Goal: Transaction & Acquisition: Book appointment/travel/reservation

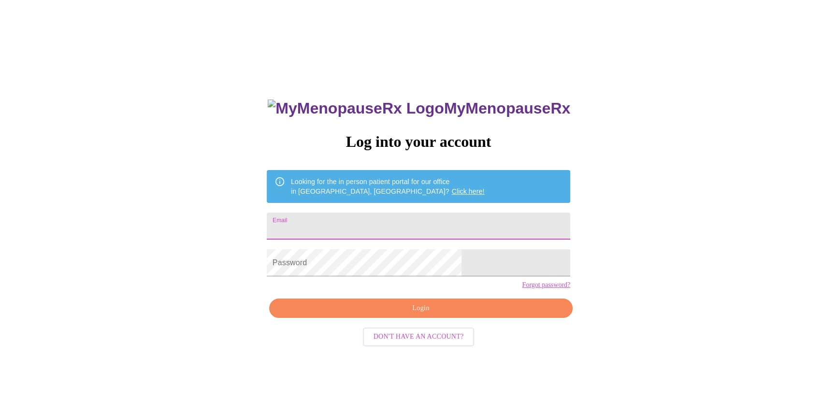
click at [436, 213] on input "Email" at bounding box center [419, 226] width 304 height 27
type input "[EMAIL_ADDRESS][DOMAIN_NAME]"
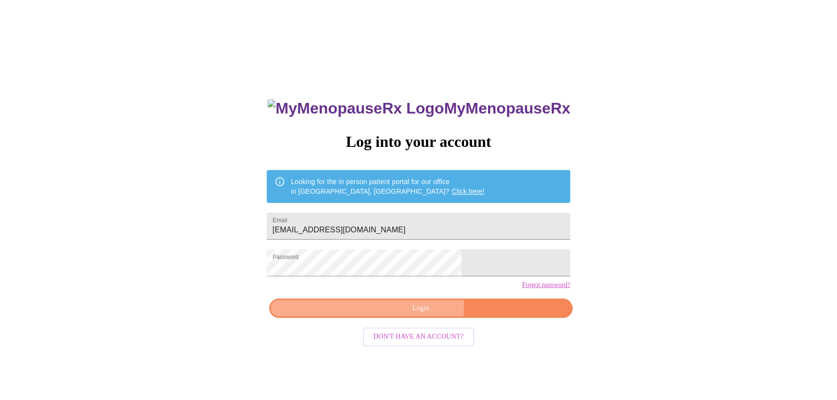
click at [397, 315] on span "Login" at bounding box center [420, 309] width 281 height 12
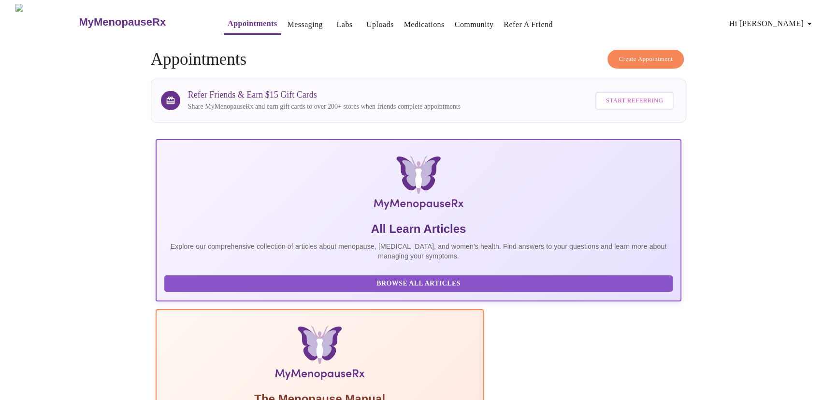
click at [654, 57] on span "Create Appointment" at bounding box center [646, 59] width 54 height 11
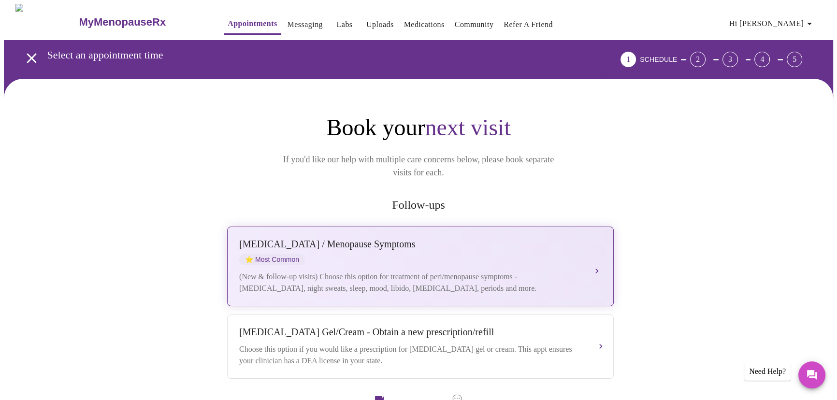
click at [602, 250] on button "[MEDICAL_DATA] / Menopause Symptoms ⭐ Most Common (New & follow-up visits) Choo…" at bounding box center [420, 267] width 387 height 80
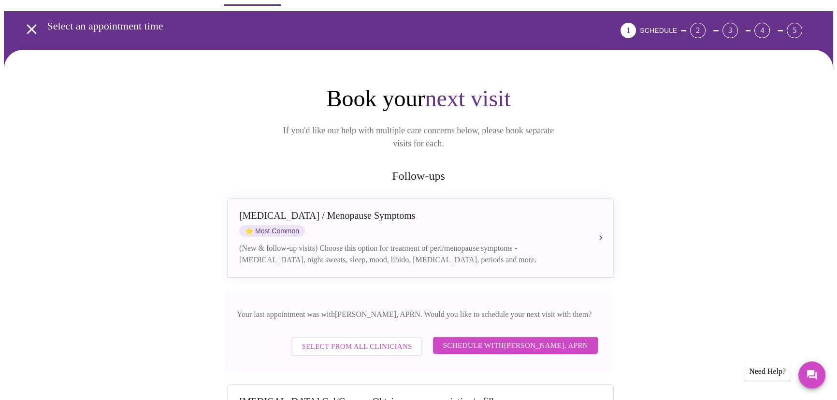
scroll to position [44, 0]
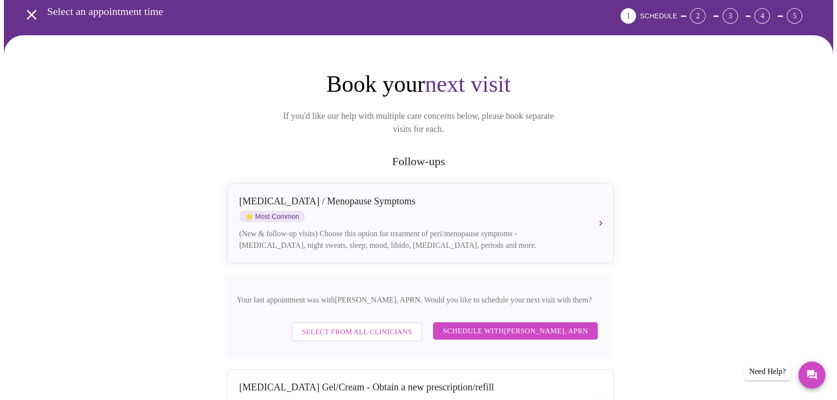
click at [562, 325] on span "Schedule with [PERSON_NAME], APRN" at bounding box center [516, 331] width 146 height 13
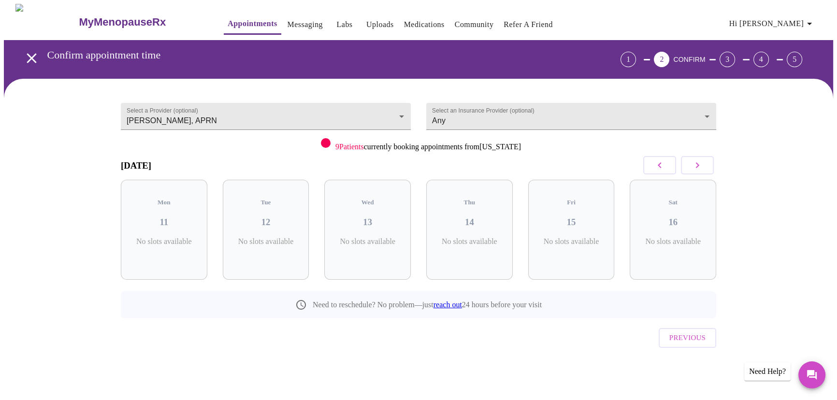
scroll to position [0, 0]
click at [696, 163] on icon "button" at bounding box center [701, 166] width 12 height 12
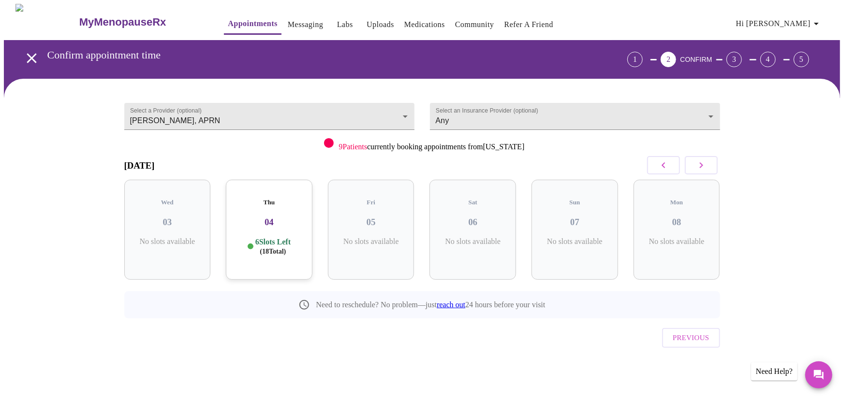
click at [696, 163] on icon "button" at bounding box center [701, 166] width 12 height 12
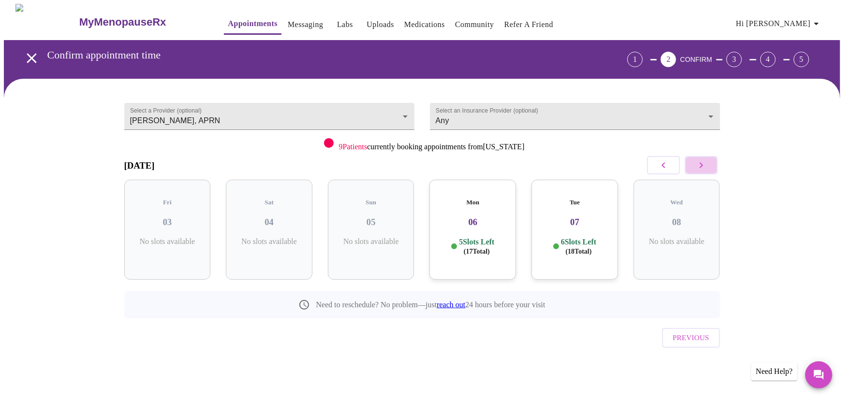
click at [710, 165] on button "button" at bounding box center [700, 165] width 33 height 18
click at [574, 217] on h3 "13" at bounding box center [574, 222] width 71 height 11
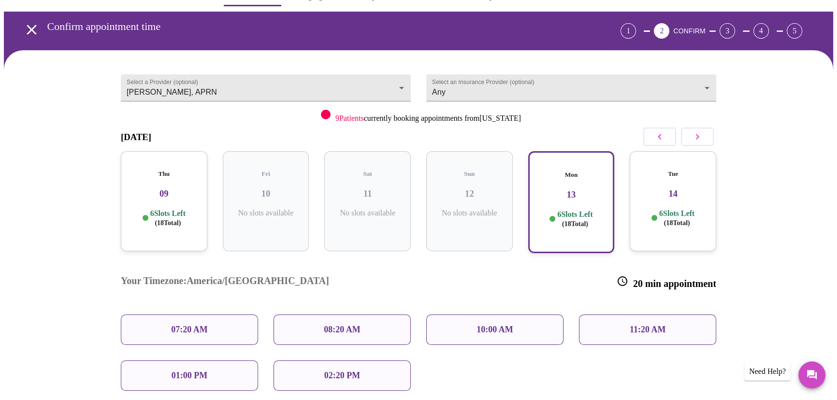
scroll to position [44, 0]
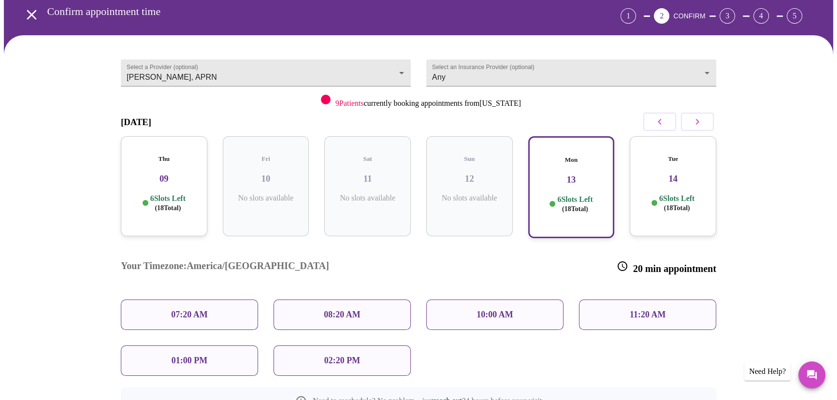
click at [526, 300] on div "10:00 AM" at bounding box center [494, 315] width 137 height 30
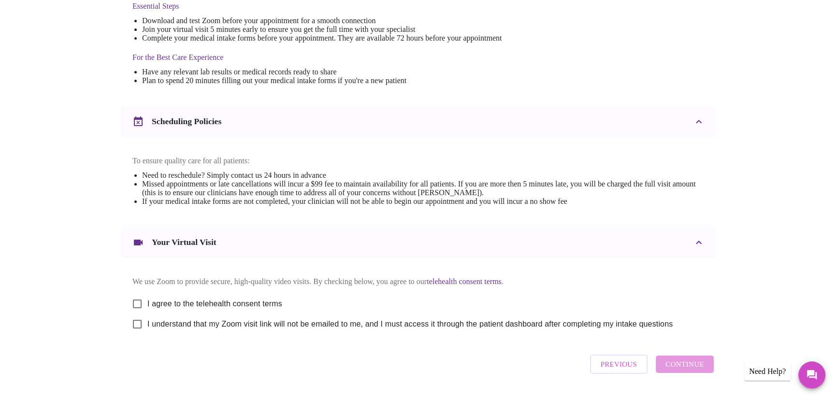
scroll to position [300, 0]
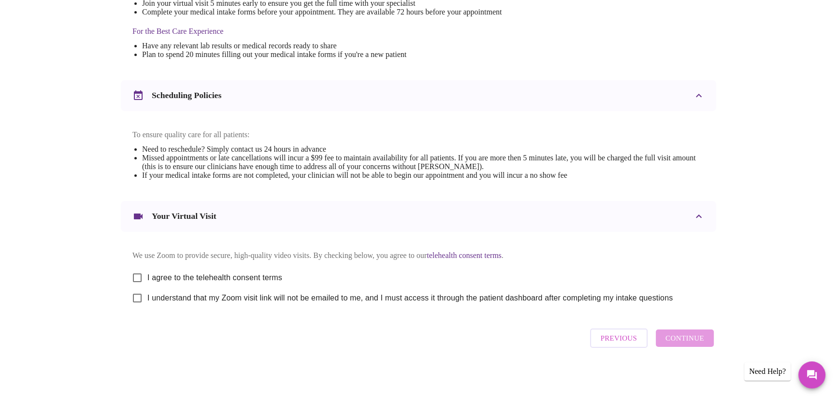
click at [760, 254] on div "[DATE] 10:00 am - 10:20 am We're excited to help you feel better! Join over 3,0…" at bounding box center [418, 92] width 829 height 608
click at [135, 276] on input "I agree to the telehealth consent terms" at bounding box center [137, 278] width 20 height 20
checkbox input "true"
click at [137, 299] on input "I understand that my Zoom visit link will not be emailed to me, and I must acce…" at bounding box center [137, 298] width 20 height 20
checkbox input "true"
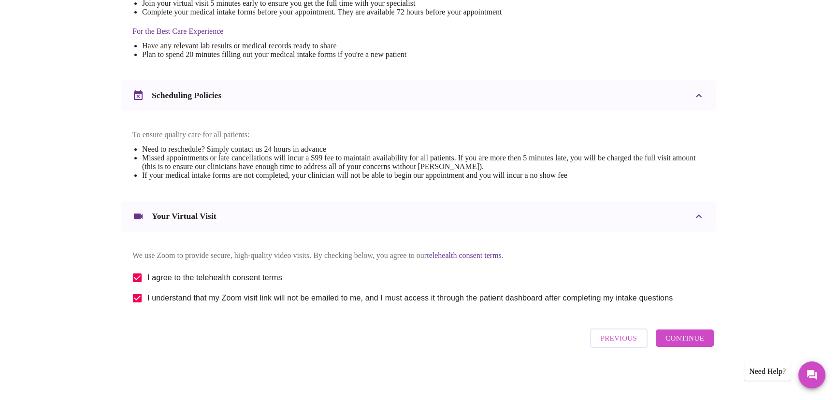
click at [690, 342] on span "Continue" at bounding box center [685, 338] width 39 height 13
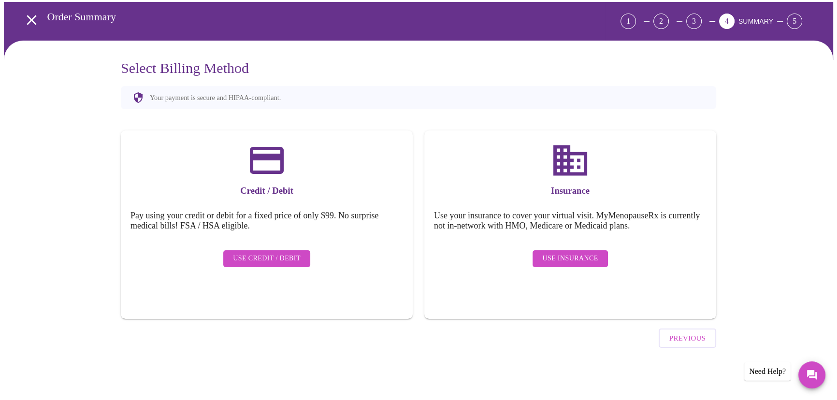
scroll to position [11, 0]
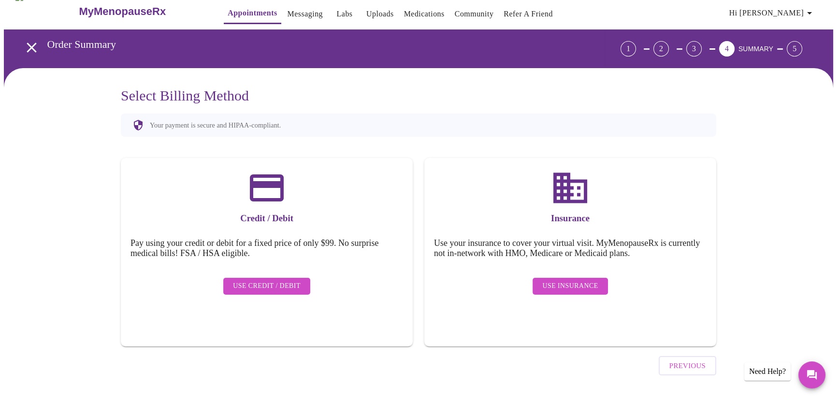
click at [412, 96] on h3 "Select Billing Method" at bounding box center [419, 95] width 596 height 16
click at [771, 161] on div "Select Billing Method Your payment is secure and HIPAA-compliant. Credit / Debi…" at bounding box center [418, 246] width 829 height 356
click at [256, 280] on span "Use Credit / Debit" at bounding box center [267, 286] width 68 height 12
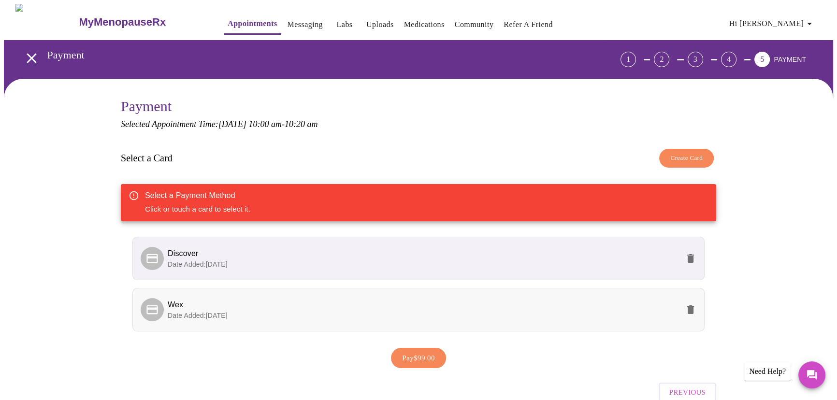
click at [222, 312] on span "Date Added: [DATE]" at bounding box center [198, 316] width 60 height 8
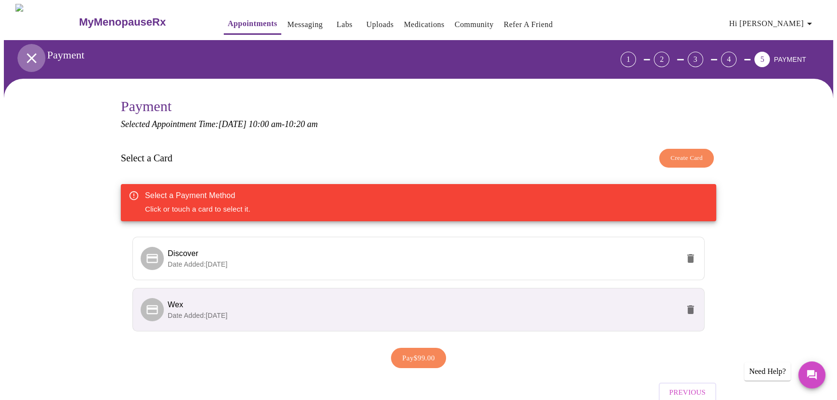
click at [27, 53] on icon "open drawer" at bounding box center [32, 58] width 10 height 10
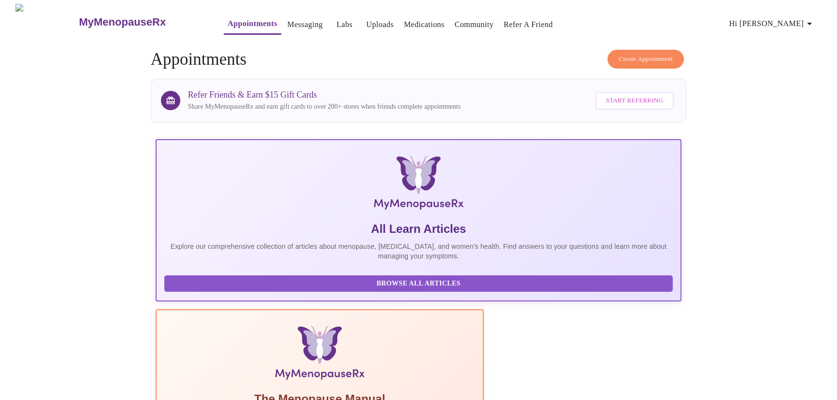
click at [650, 56] on span "Create Appointment" at bounding box center [646, 59] width 54 height 11
